Goal: Register for event/course

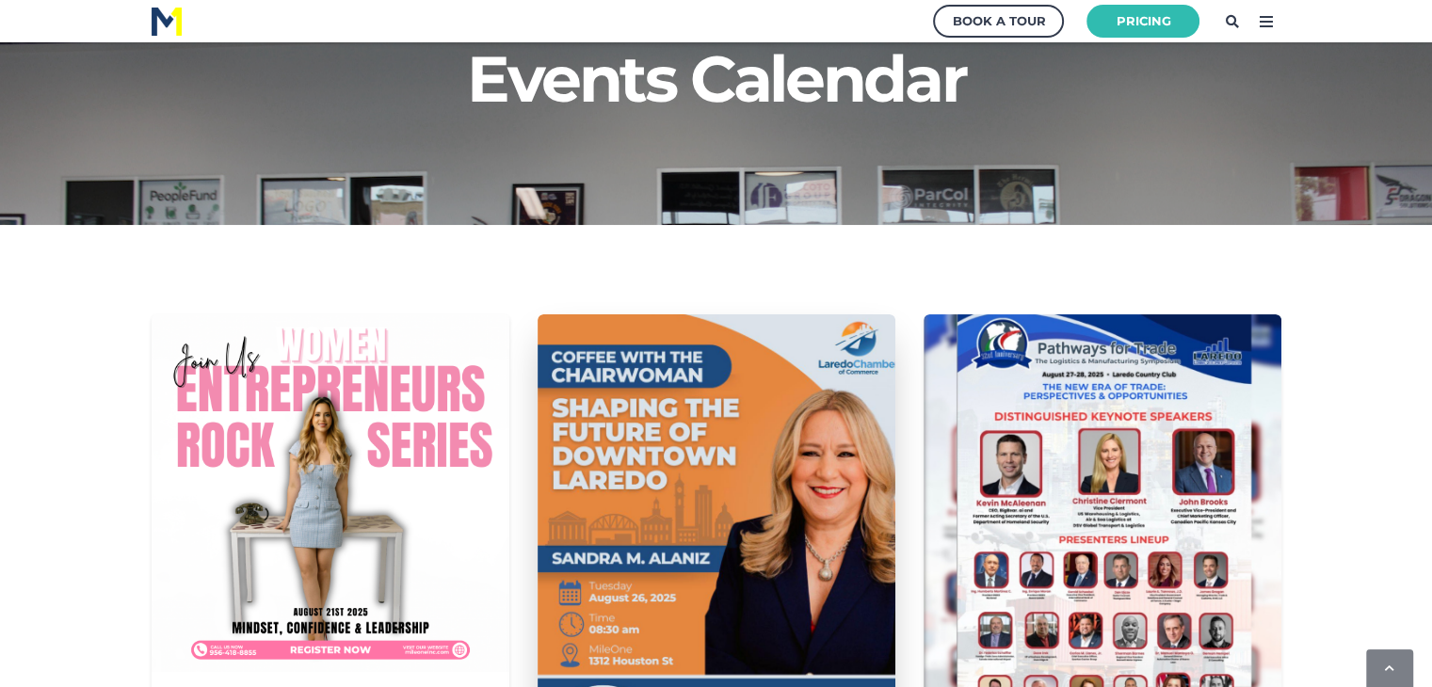
scroll to position [471, 0]
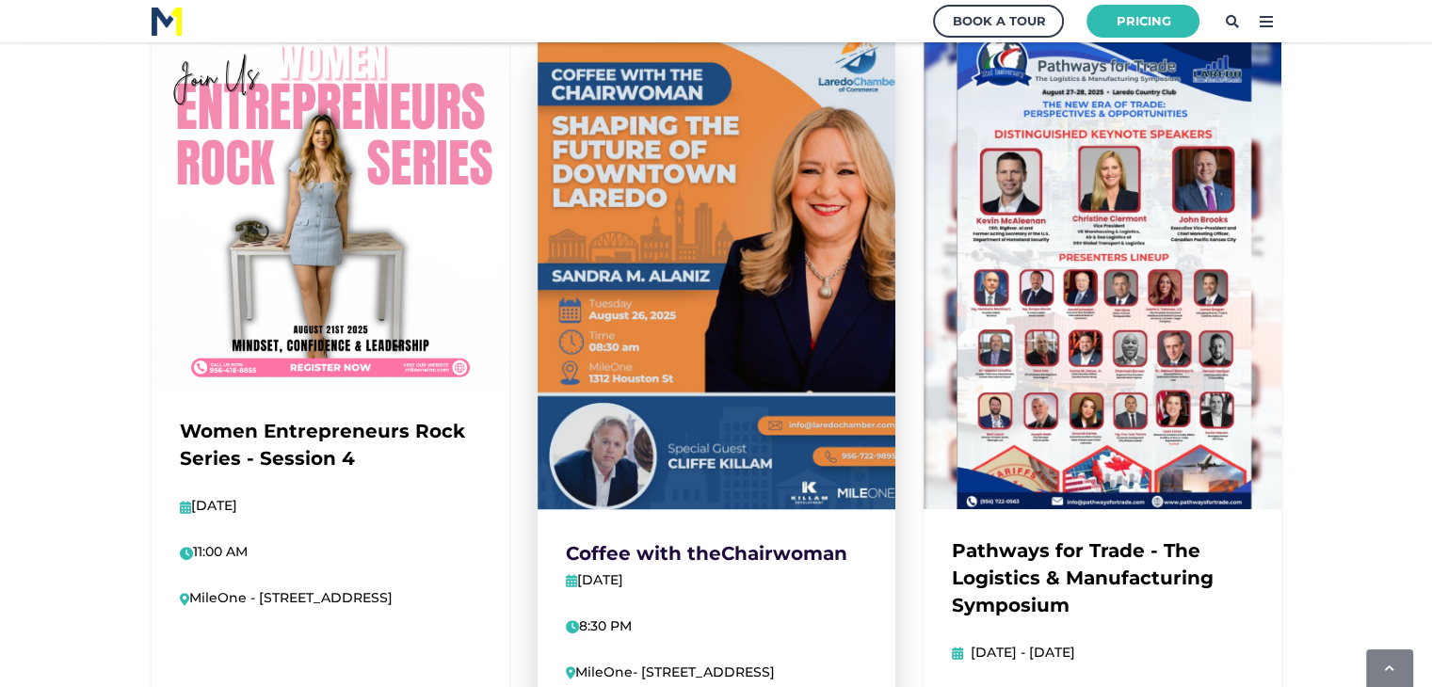
click at [731, 392] on img at bounding box center [717, 270] width 394 height 525
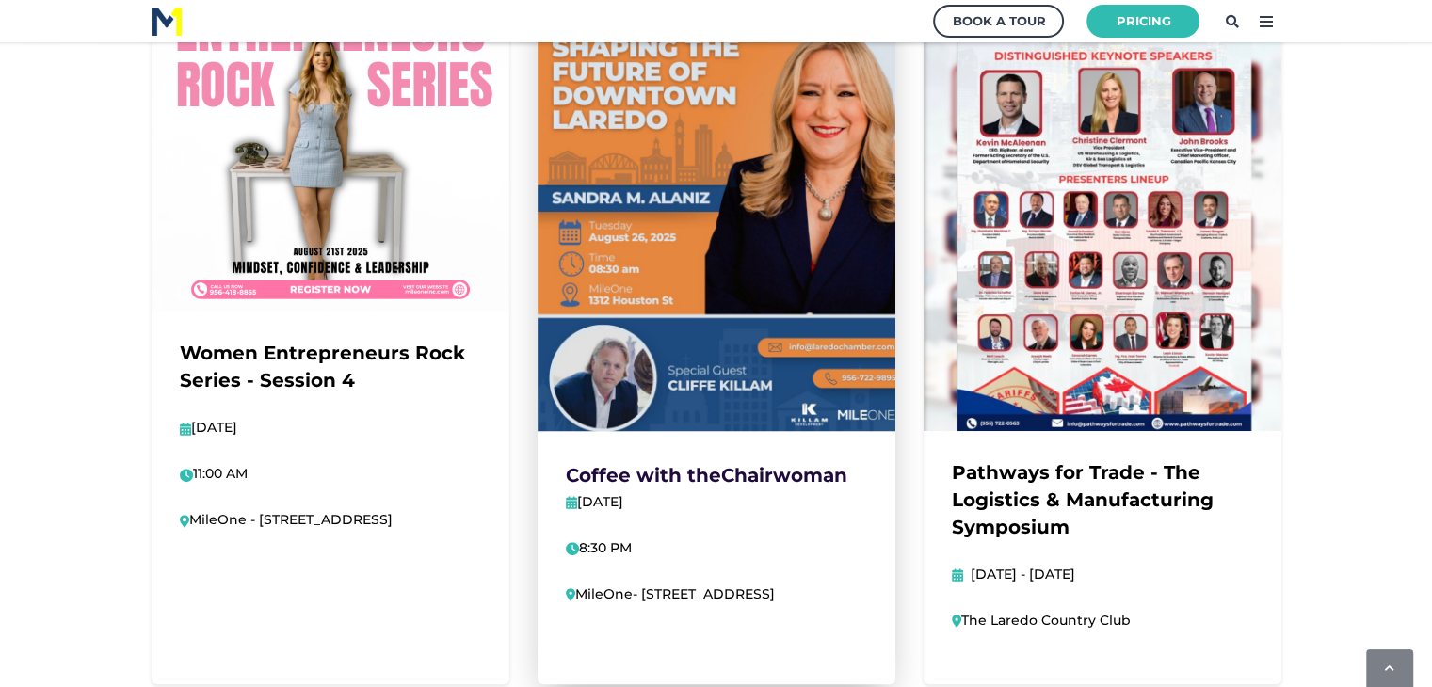
scroll to position [753, 0]
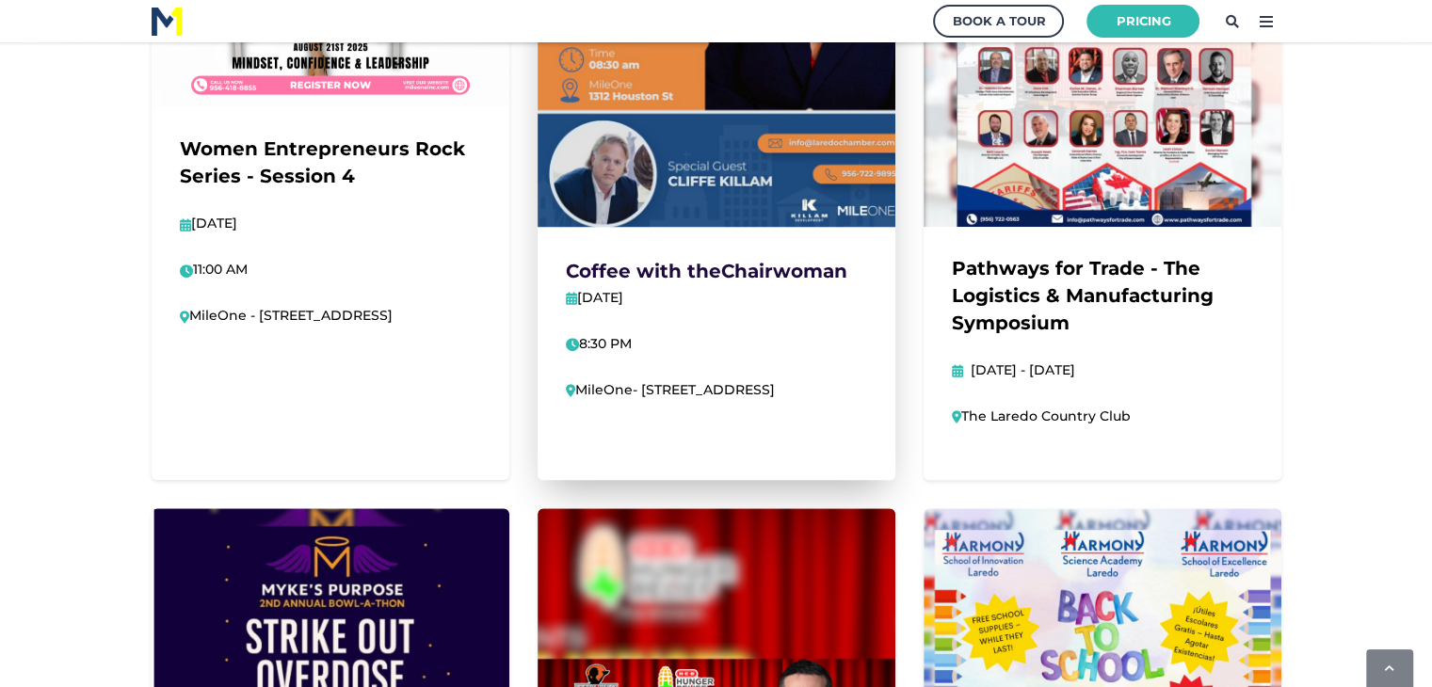
click at [757, 272] on strong "Chairwoman" at bounding box center [784, 271] width 126 height 23
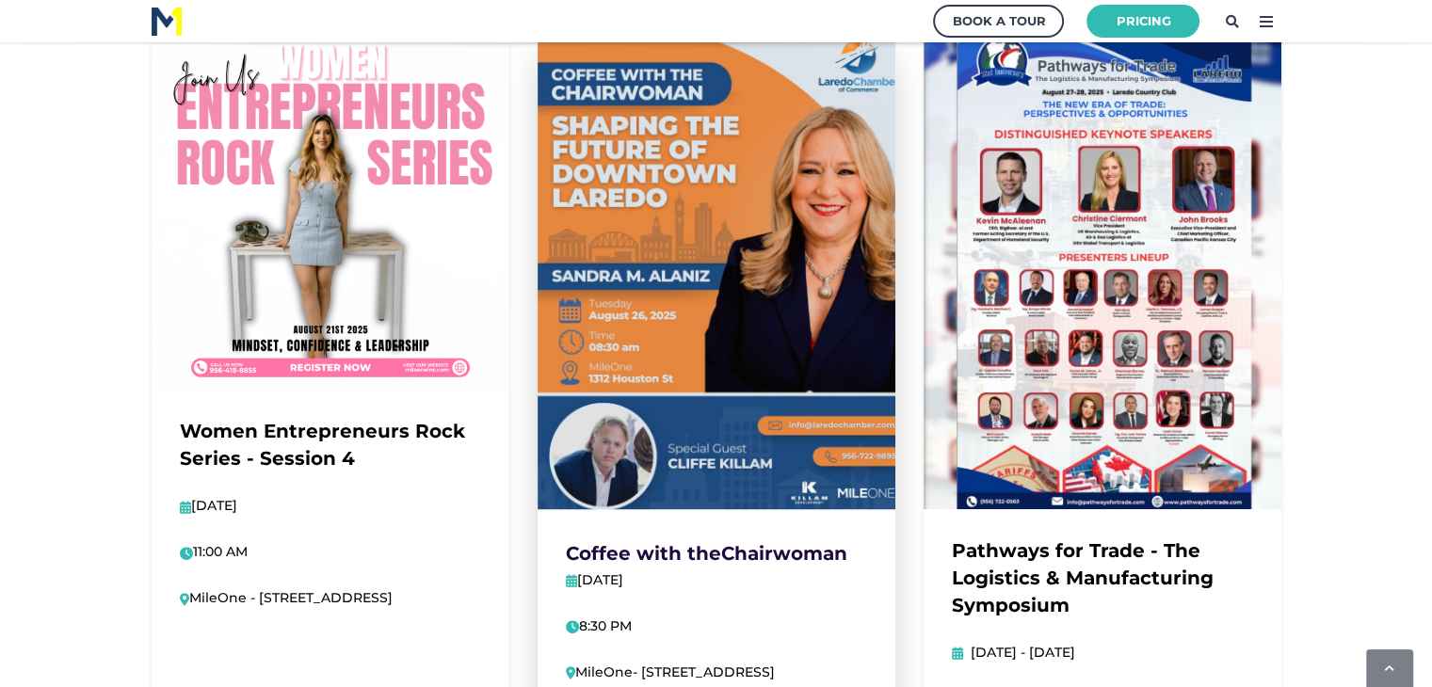
scroll to position [471, 0]
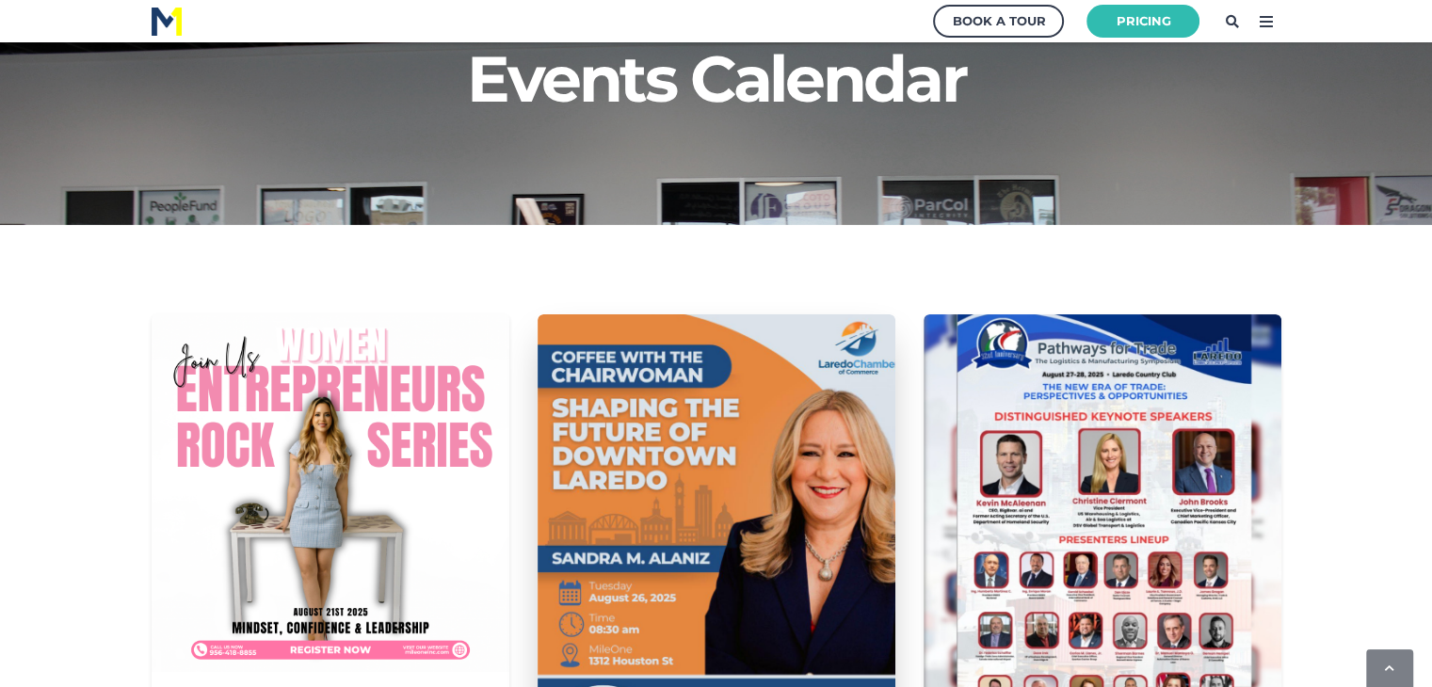
click at [671, 404] on img at bounding box center [717, 553] width 394 height 525
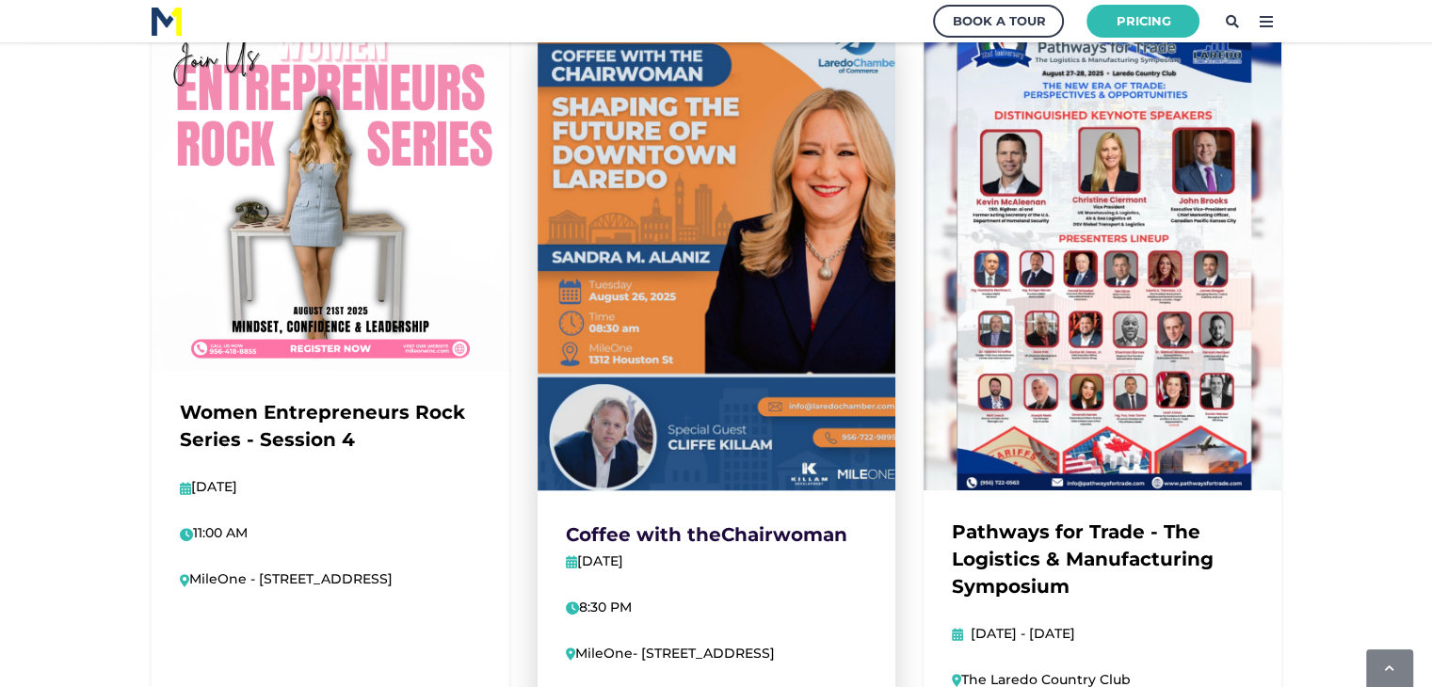
scroll to position [659, 0]
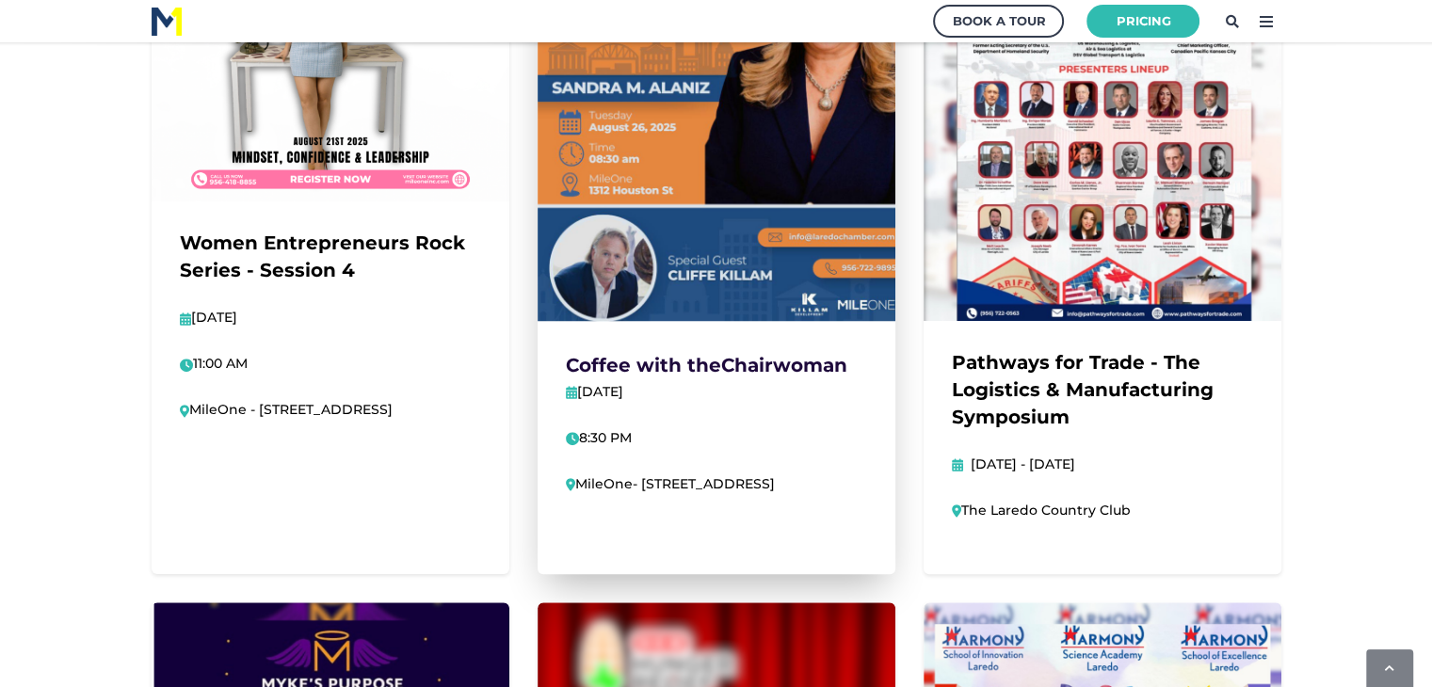
click at [652, 472] on div "Coffee with the Chairwoman [DATE] 8:30 PM MileOne- [STREET_ADDRESS]" at bounding box center [717, 434] width 358 height 227
click at [648, 496] on div "Coffee with the Chairwoman [DATE] 8:30 PM MileOne- [STREET_ADDRESS]" at bounding box center [717, 434] width 358 height 227
click at [648, 491] on span "MileOne- [STREET_ADDRESS]" at bounding box center [671, 484] width 210 height 17
click at [865, 339] on div "Coffee with the Chairwoman [DATE] 8:30 PM MileOne- [STREET_ADDRESS]" at bounding box center [717, 434] width 358 height 227
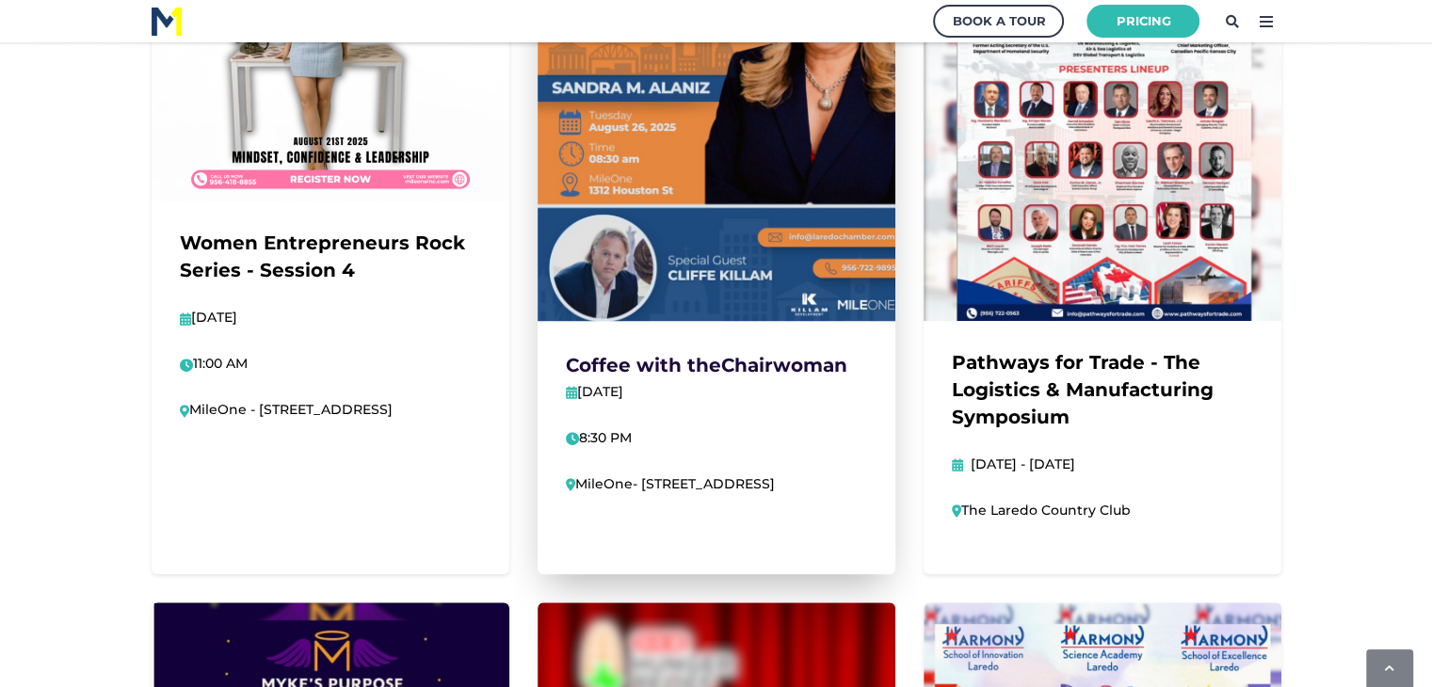
scroll to position [753, 0]
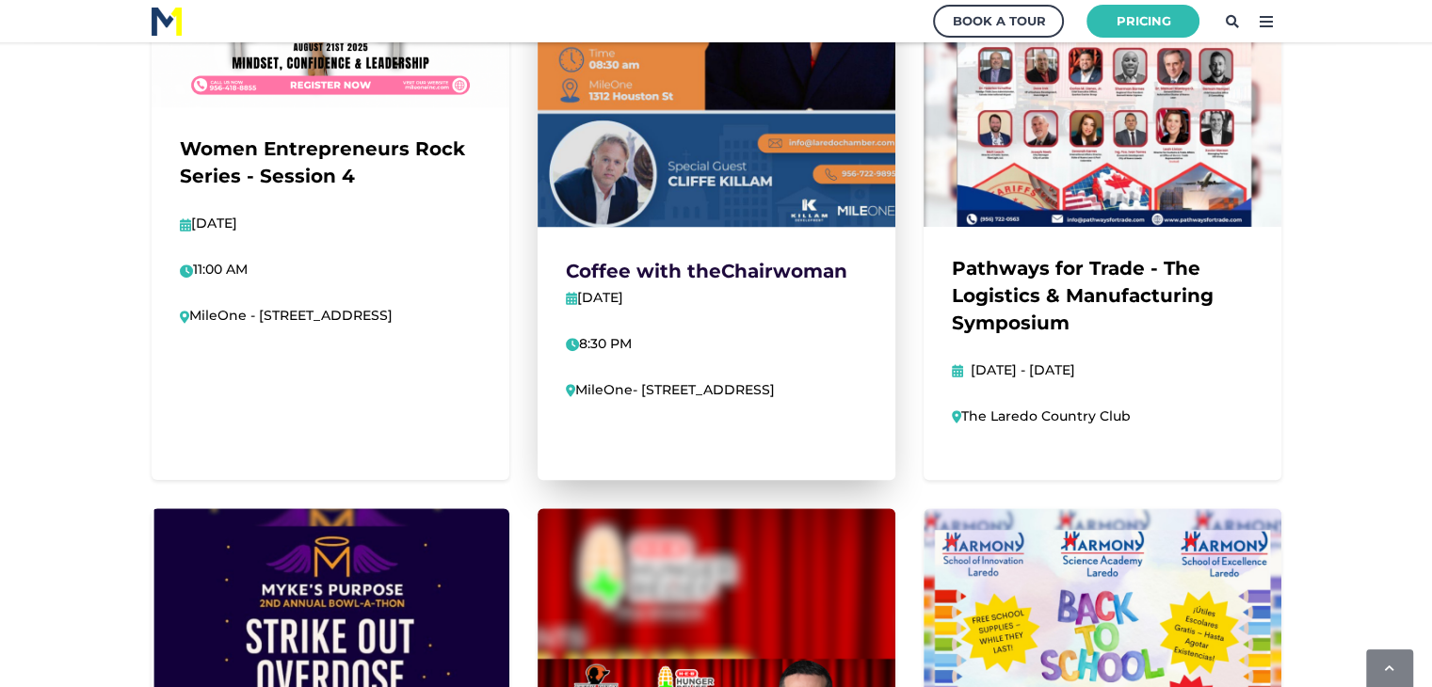
click at [740, 280] on strong "Chairwoman" at bounding box center [784, 271] width 126 height 23
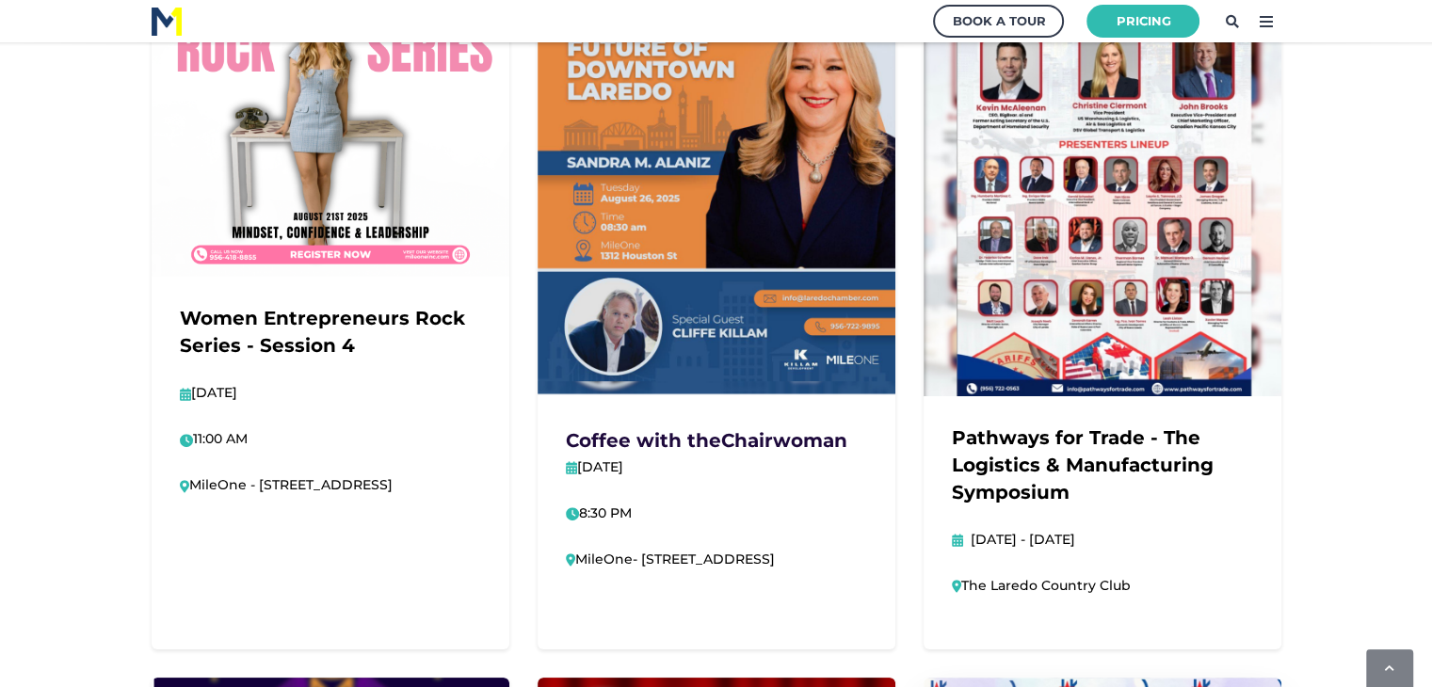
scroll to position [565, 0]
